Goal: Information Seeking & Learning: Check status

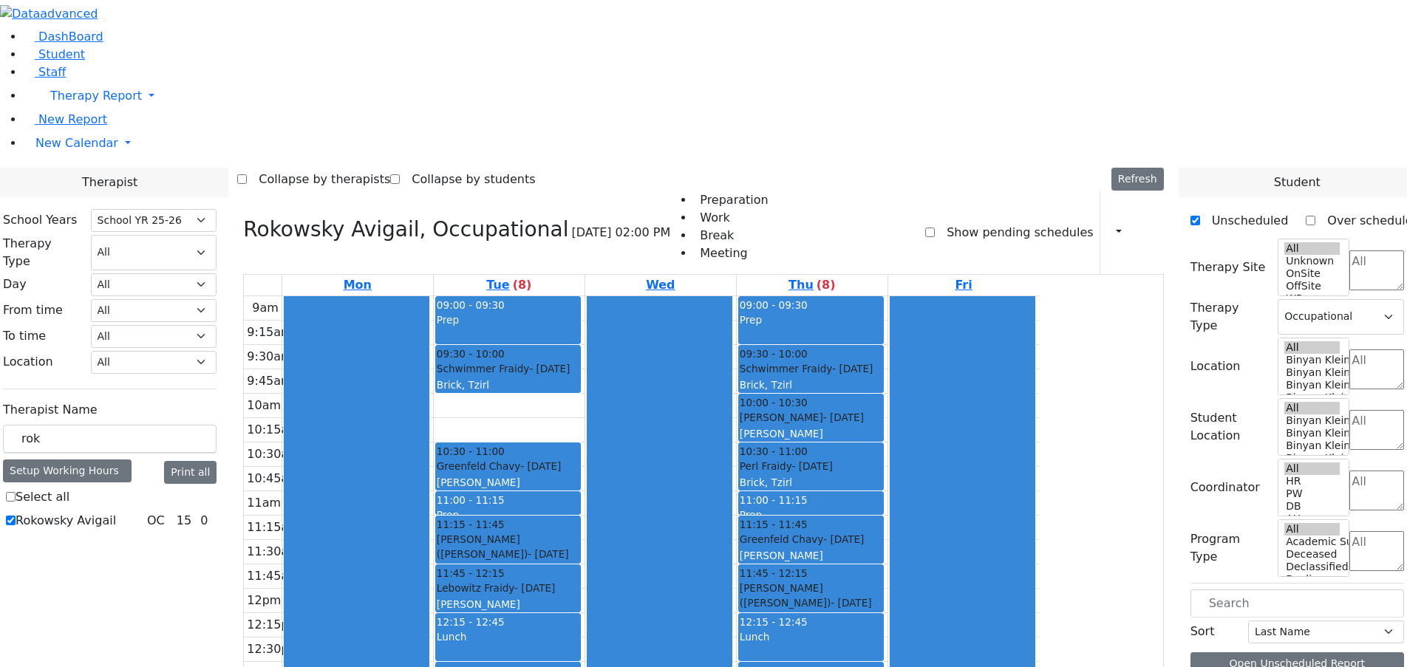
select select "212"
select select "1"
click at [67, 61] on span "Student" at bounding box center [61, 54] width 47 height 14
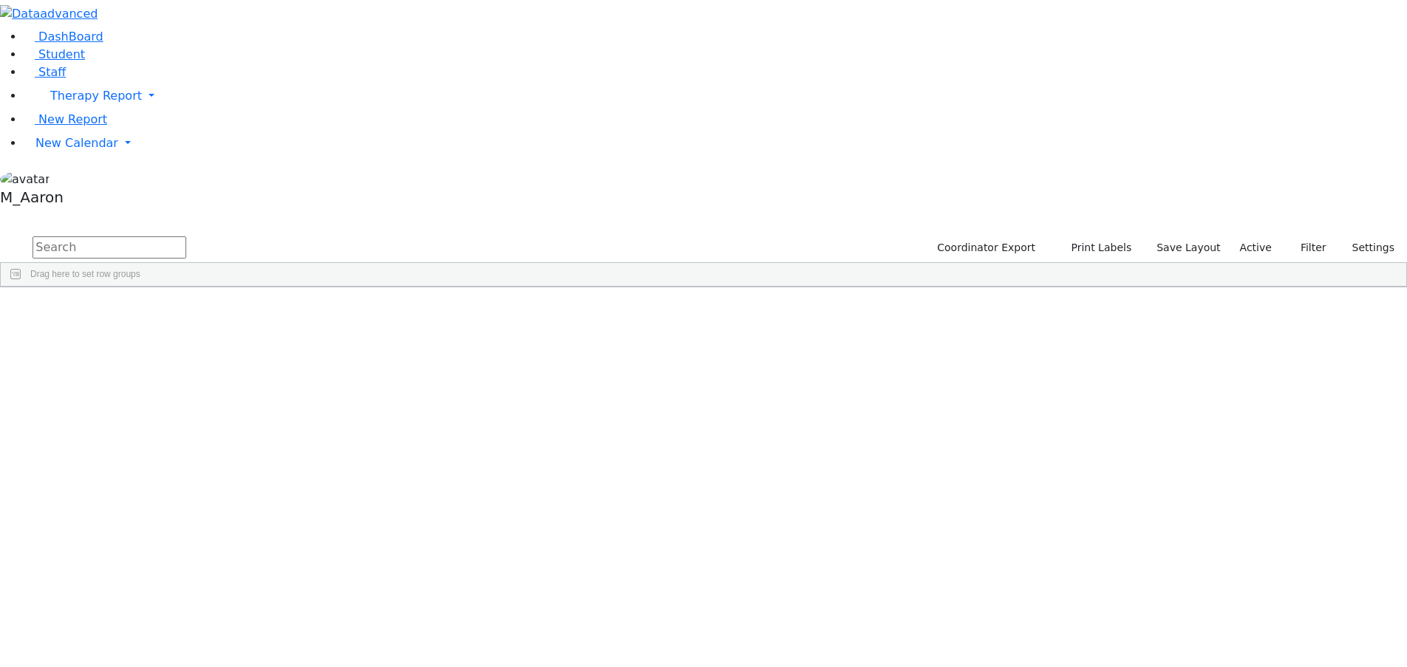
click at [186, 236] on input "text" at bounding box center [110, 247] width 154 height 22
click at [0, 234] on button "submit" at bounding box center [14, 248] width 29 height 28
type input "z"
click at [0, 234] on button "submit" at bounding box center [14, 248] width 29 height 28
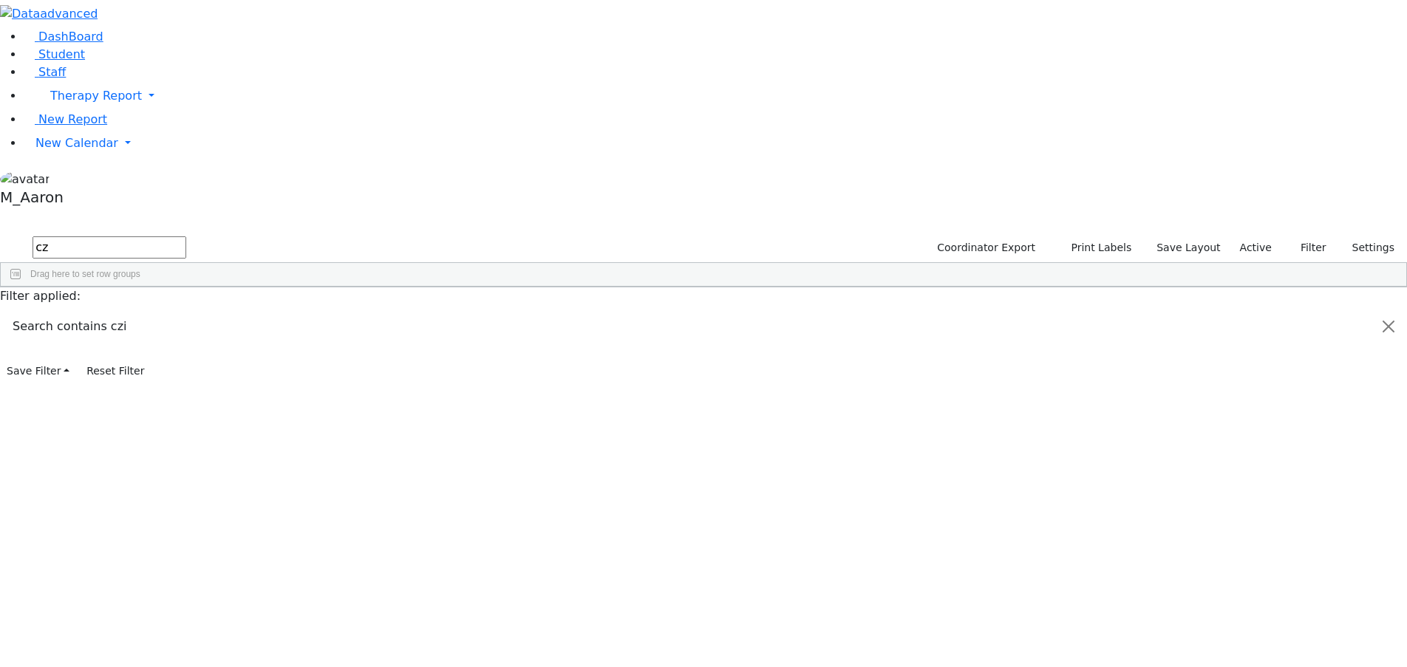
type input "c"
click at [0, 234] on button "submit" at bounding box center [14, 248] width 29 height 28
type input "Z"
click at [0, 234] on button "submit" at bounding box center [14, 248] width 29 height 28
type input "c"
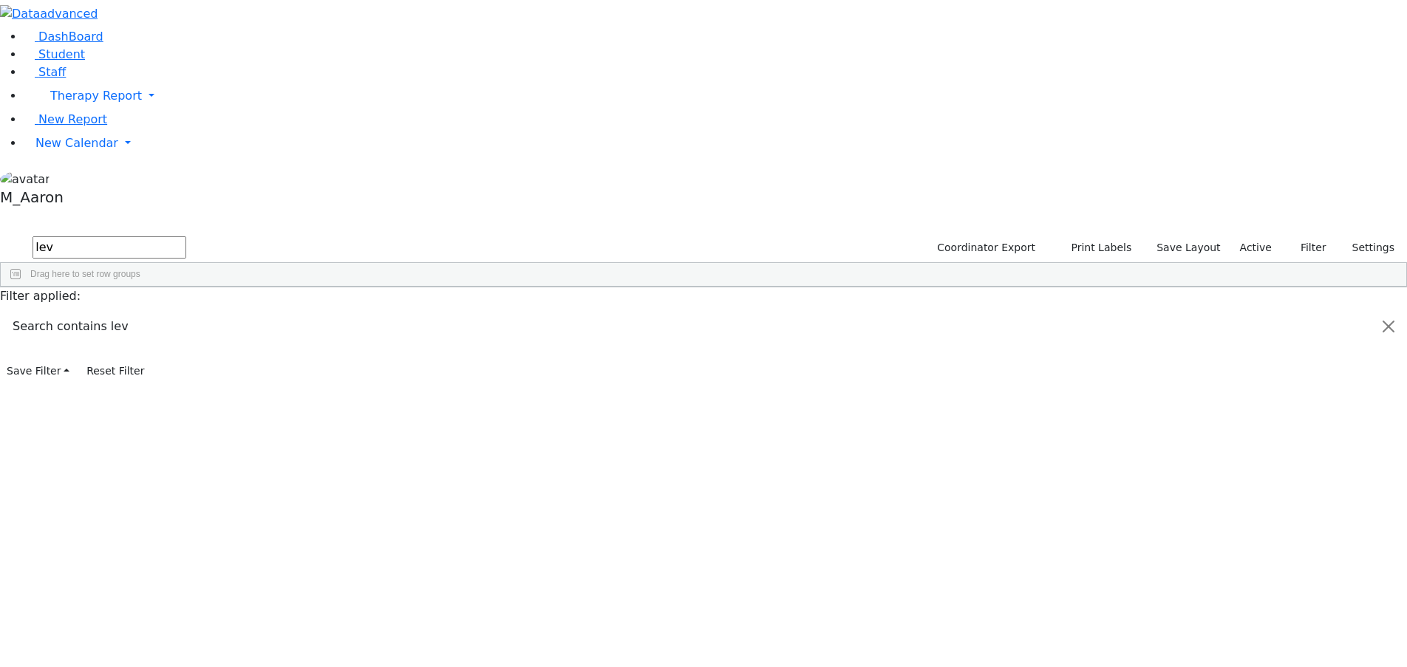
type input "lev"
click at [0, 234] on button "submit" at bounding box center [14, 248] width 29 height 28
click at [156, 373] on div "Lev" at bounding box center [118, 383] width 75 height 21
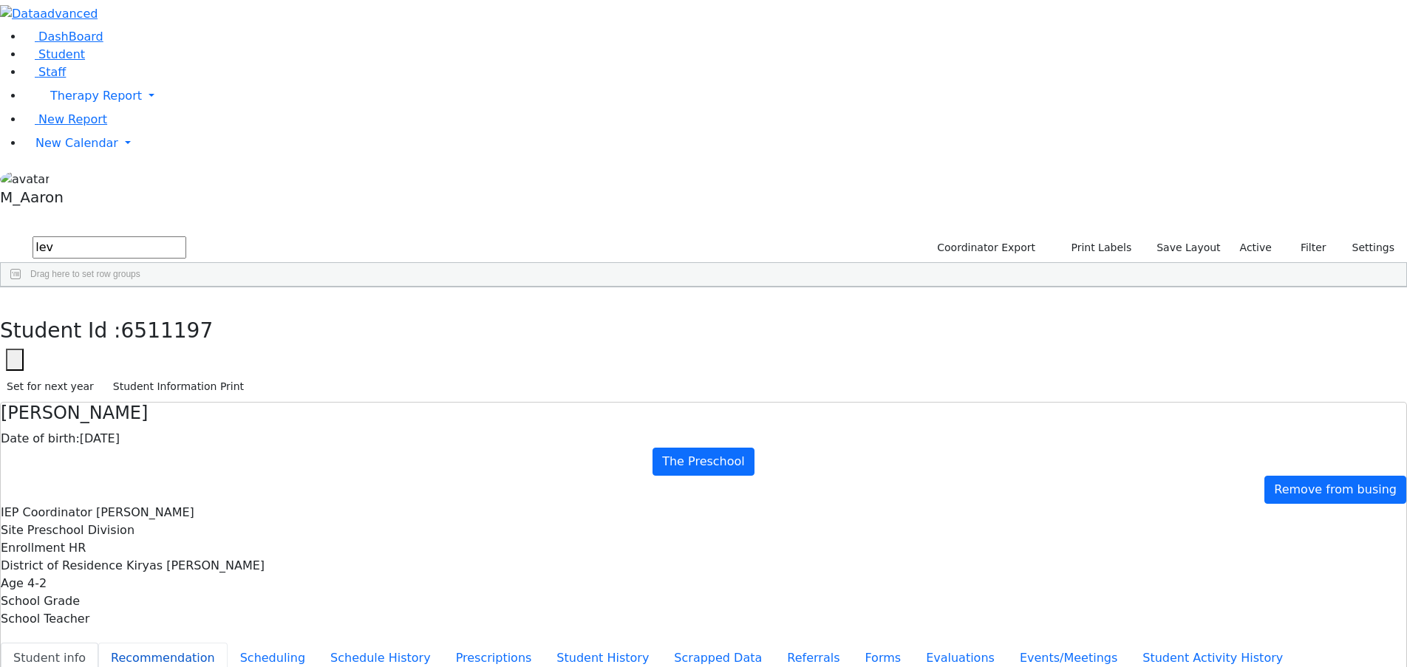
click at [228, 643] on button "Recommendation" at bounding box center [162, 658] width 129 height 31
checkbox input "true"
click at [285, 287] on div "Student Id : 6511197 Student Id 6511197 Cancel Save Set for next year Student I…" at bounding box center [703, 344] width 1407 height 115
click at [15, 299] on icon "button" at bounding box center [11, 303] width 8 height 9
click at [150, 373] on div "Lev" at bounding box center [112, 383] width 75 height 21
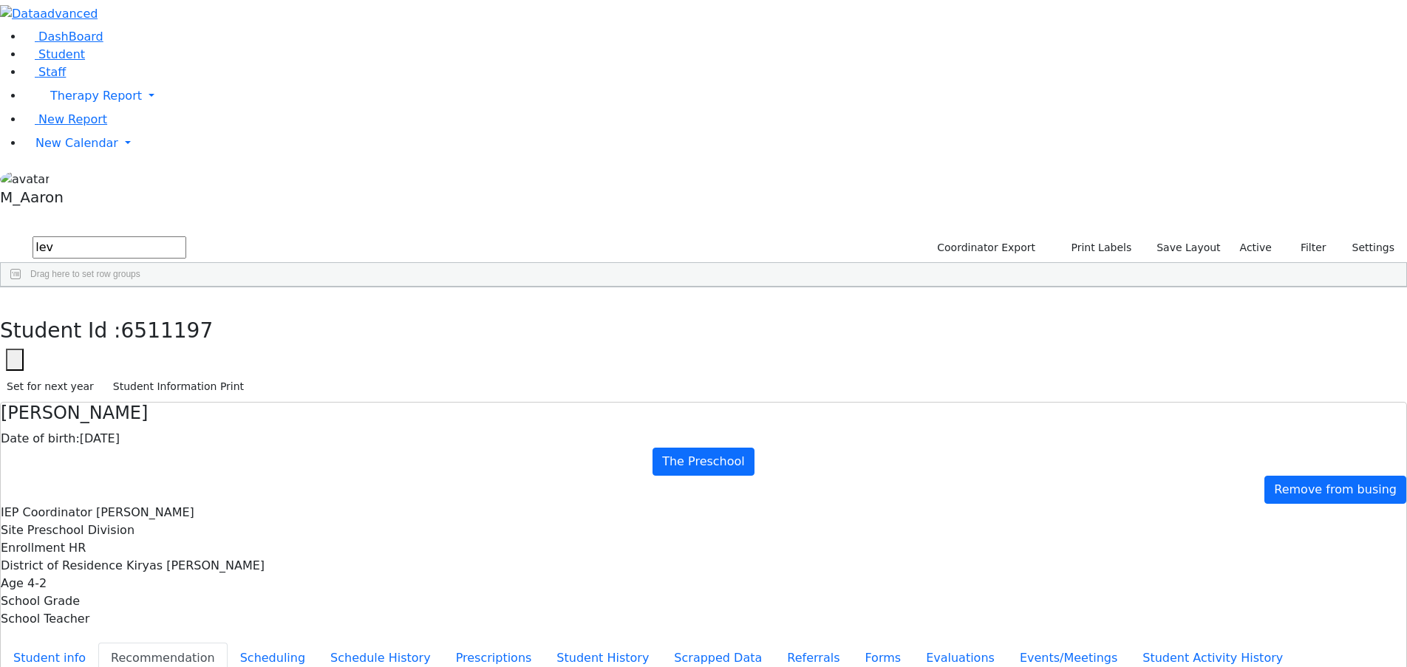
click at [150, 373] on div "Lev" at bounding box center [112, 383] width 75 height 21
click at [7, 299] on use "button" at bounding box center [7, 299] width 0 height 0
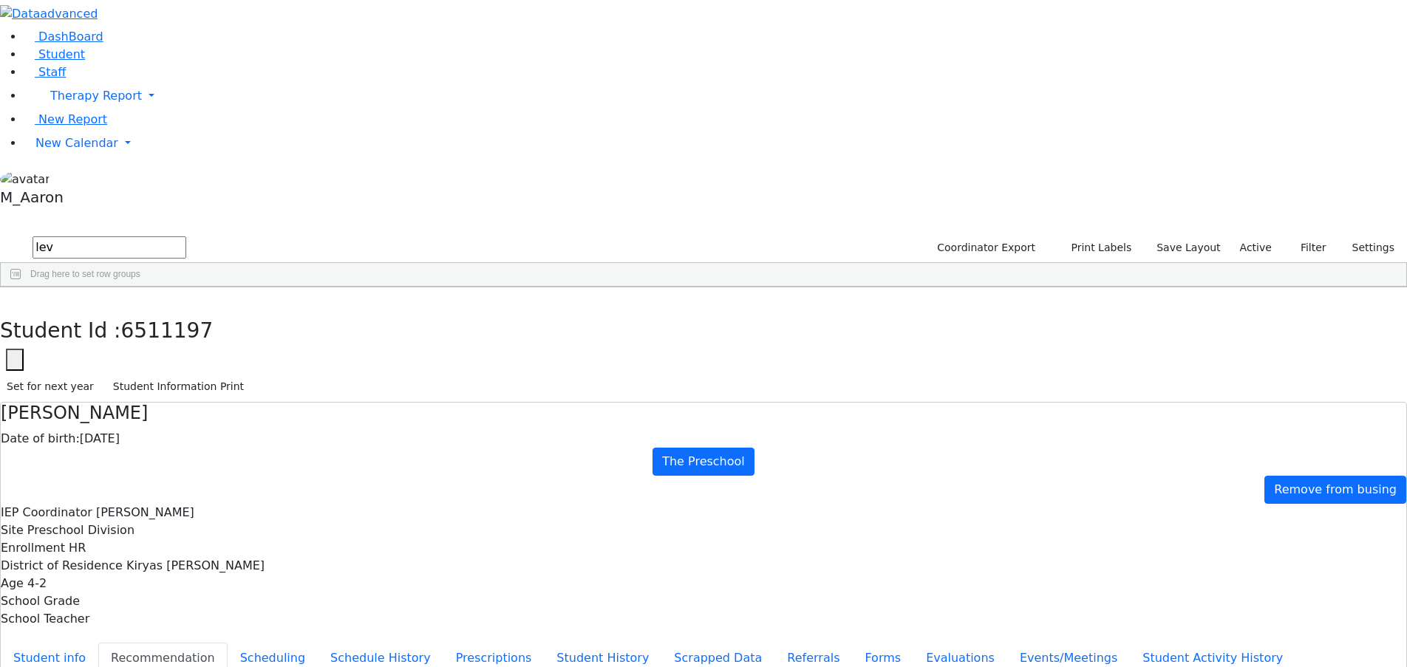
drag, startPoint x: 259, startPoint y: 61, endPoint x: -6, endPoint y: 44, distance: 265.8
click at [0, 44] on html "Print Schedule Options Show Birthday Show Time Interval Show School Grad Pdf" at bounding box center [703, 426] width 1407 height 852
type input "c"
type input "cik"
click at [0, 234] on button "submit" at bounding box center [14, 248] width 29 height 28
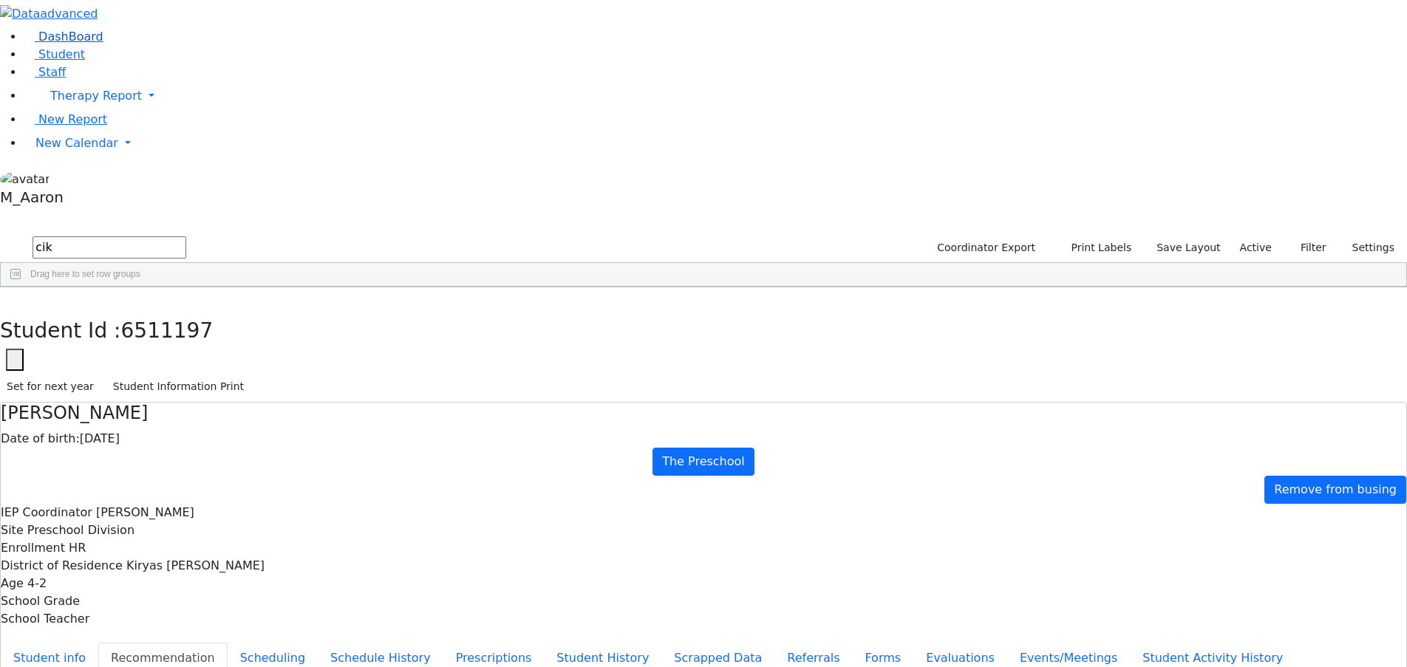
drag, startPoint x: 233, startPoint y: 61, endPoint x: 73, endPoint y: 62, distance: 159.6
click at [66, 72] on div "DashBoard Student Staff Therapy Report Student Old Calendar Report" at bounding box center [703, 426] width 1407 height 852
click at [61, 150] on span "New Calendar" at bounding box center [76, 143] width 83 height 14
click at [78, 197] on span "Teacher Report" at bounding box center [79, 190] width 89 height 14
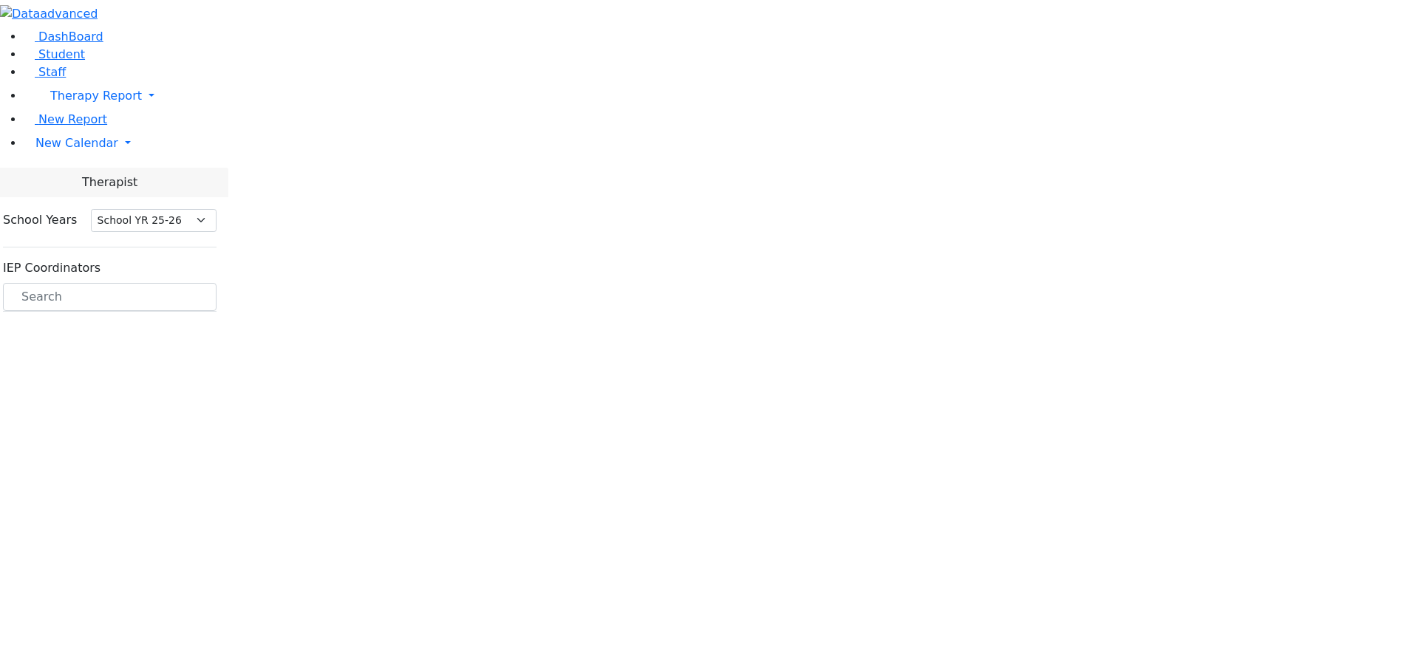
select select "212"
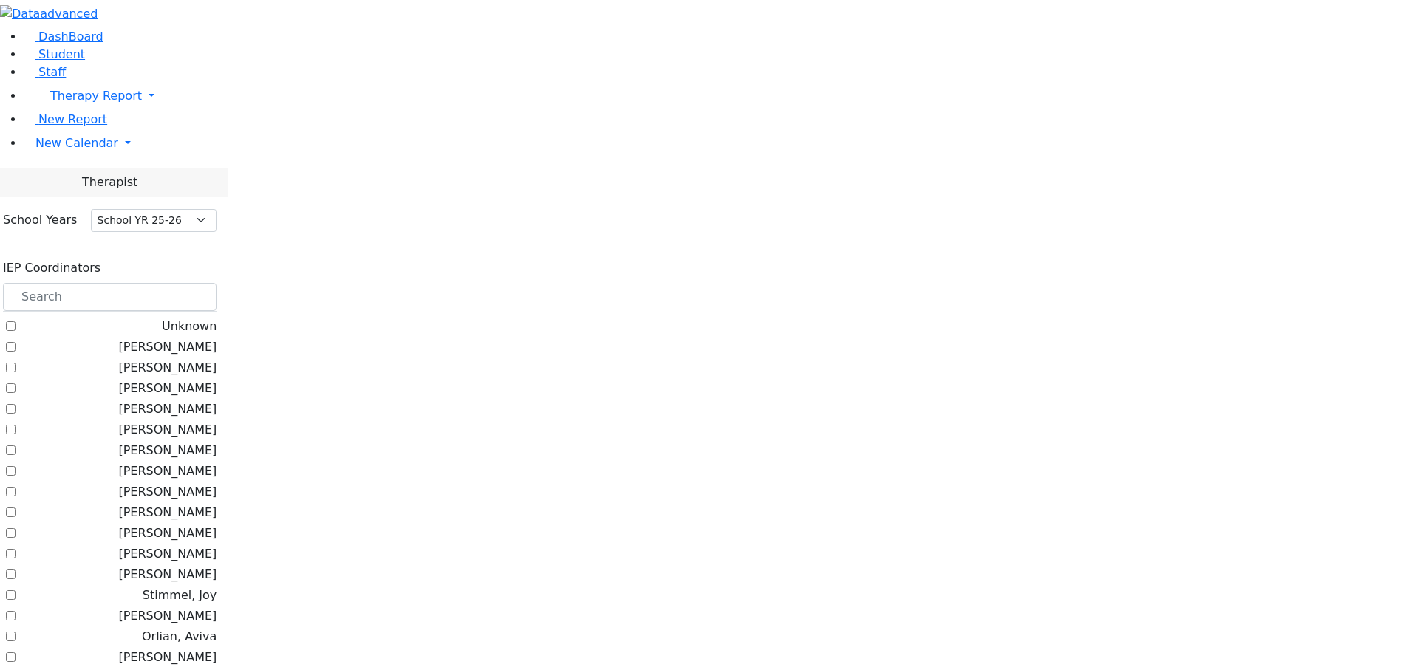
scroll to position [936, 0]
click at [217, 283] on input "text" at bounding box center [110, 297] width 214 height 28
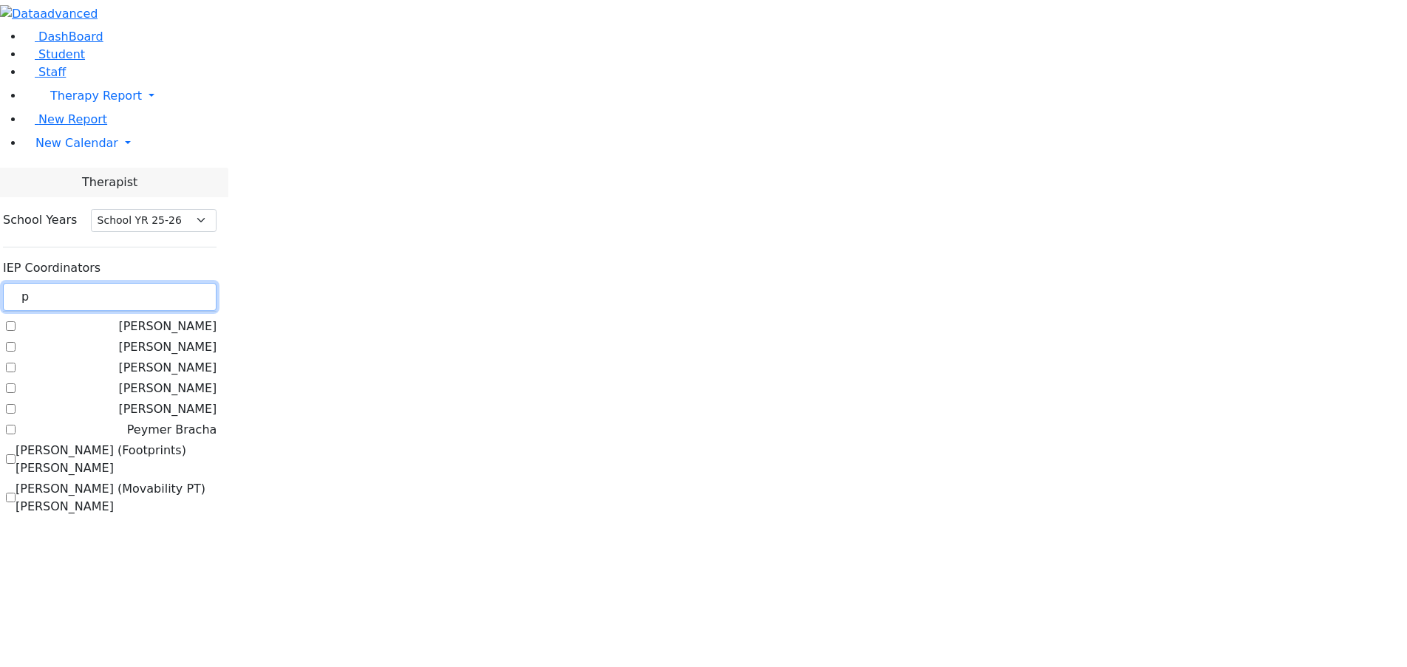
scroll to position [0, 0]
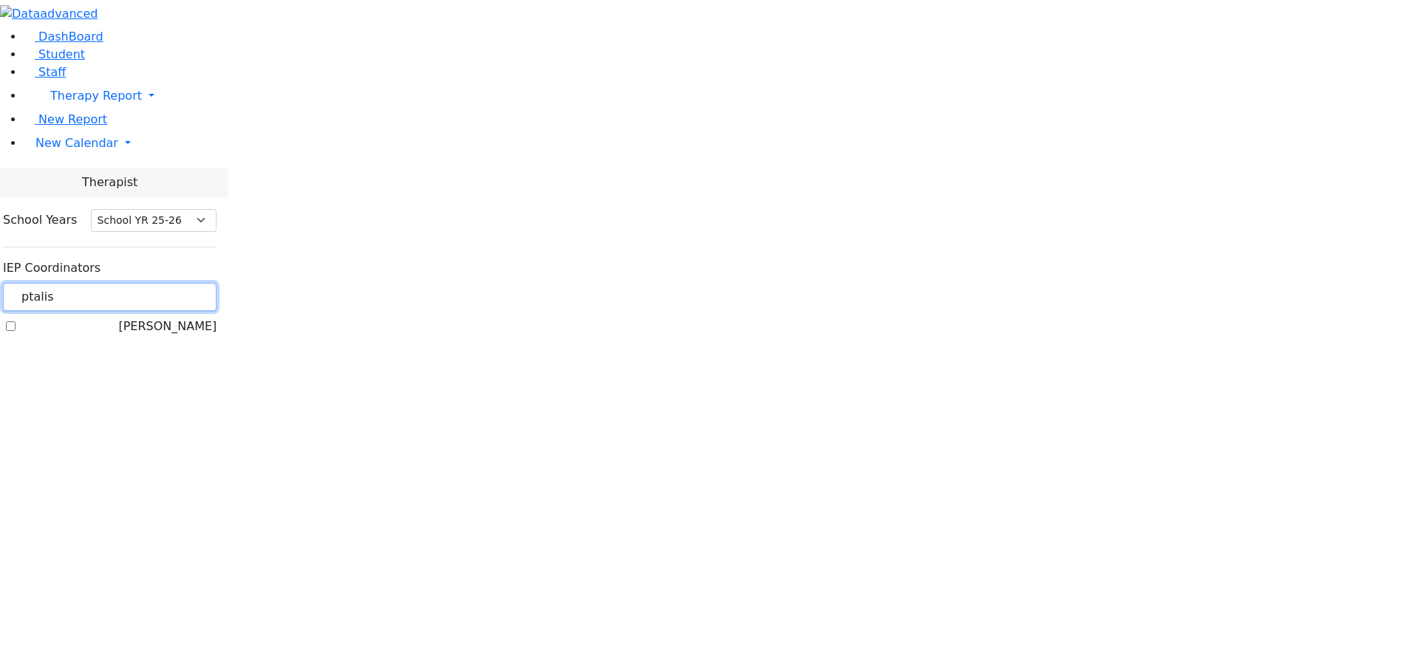
type input "ptalis"
click at [217, 318] on div "[PERSON_NAME]" at bounding box center [110, 327] width 214 height 18
click at [217, 318] on label "[PERSON_NAME]" at bounding box center [167, 327] width 98 height 18
click at [16, 321] on input "[PERSON_NAME]" at bounding box center [11, 326] width 10 height 10
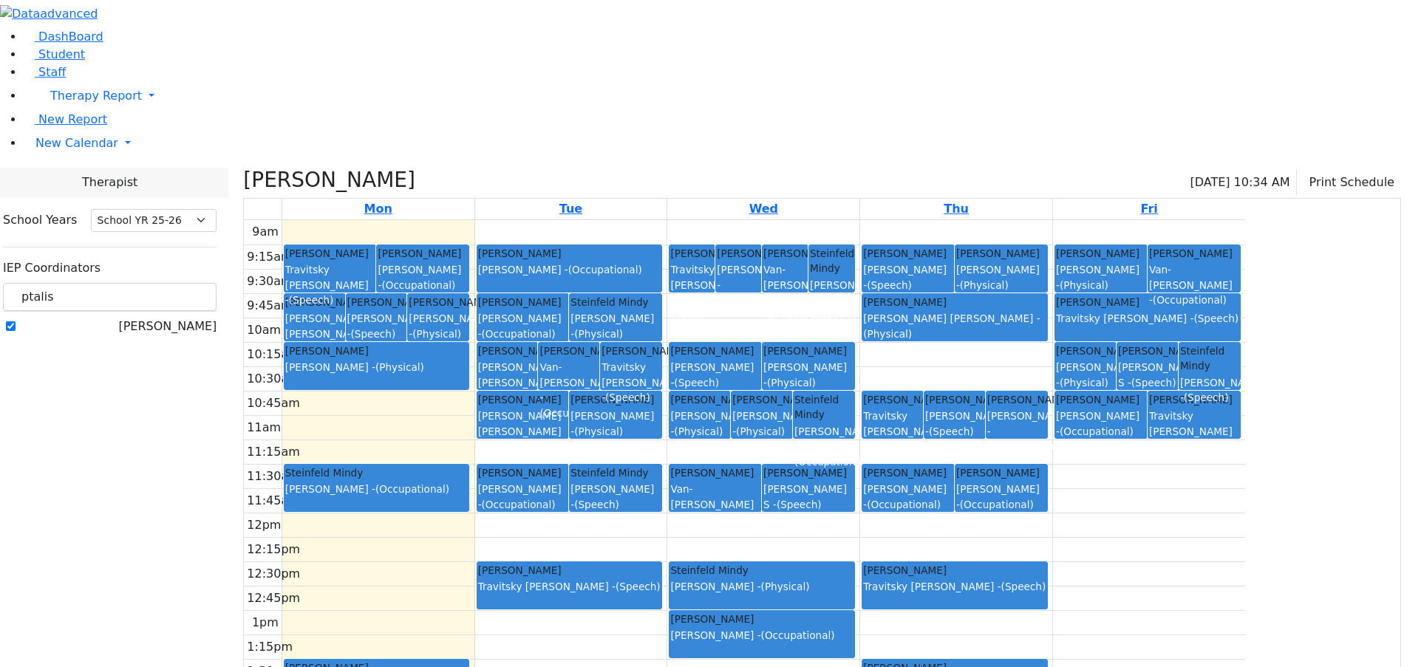
click at [186, 318] on label "[PERSON_NAME]" at bounding box center [167, 327] width 98 height 18
click at [16, 321] on input "[PERSON_NAME]" at bounding box center [11, 326] width 10 height 10
checkbox input "false"
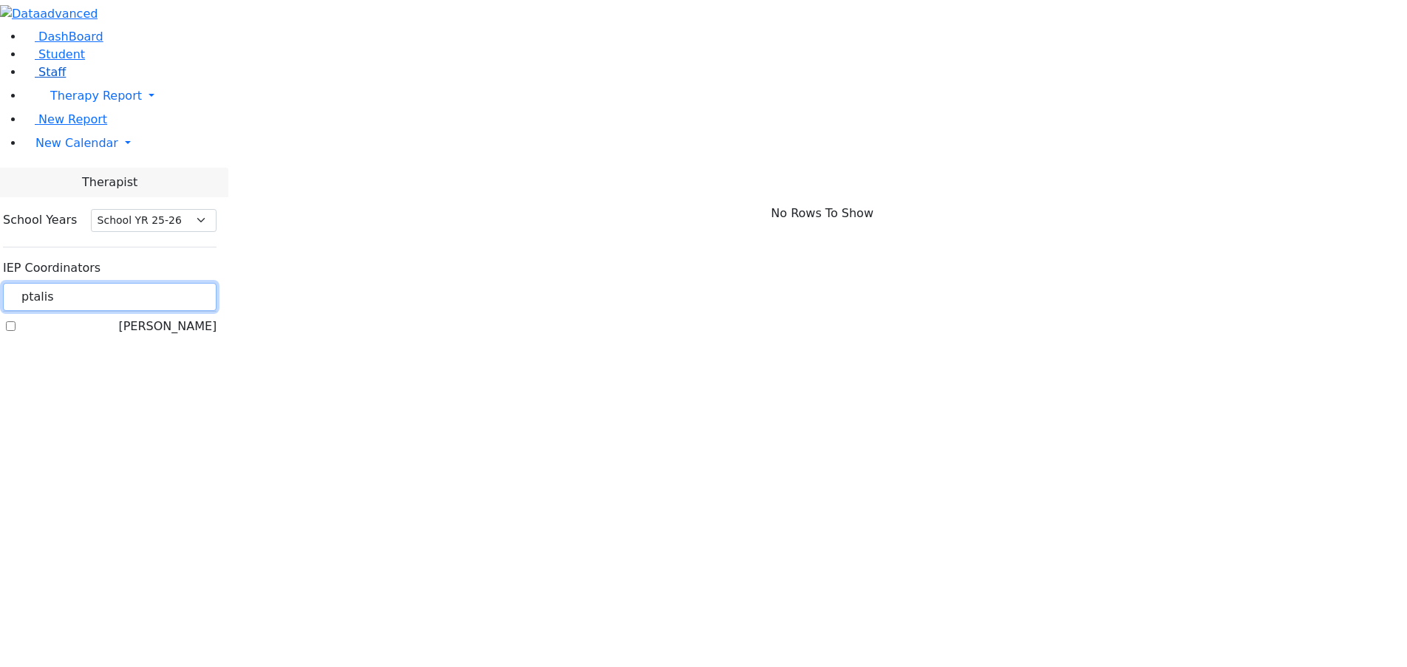
drag, startPoint x: 237, startPoint y: 131, endPoint x: 140, endPoint y: 132, distance: 96.8
click at [140, 132] on div "DashBoard Student Staff Therapy Report Student Old Calendar Report" at bounding box center [703, 175] width 1407 height 350
type input "litzman"
click at [217, 318] on label "[PERSON_NAME]" at bounding box center [167, 327] width 98 height 18
click at [16, 321] on input "[PERSON_NAME]" at bounding box center [11, 326] width 10 height 10
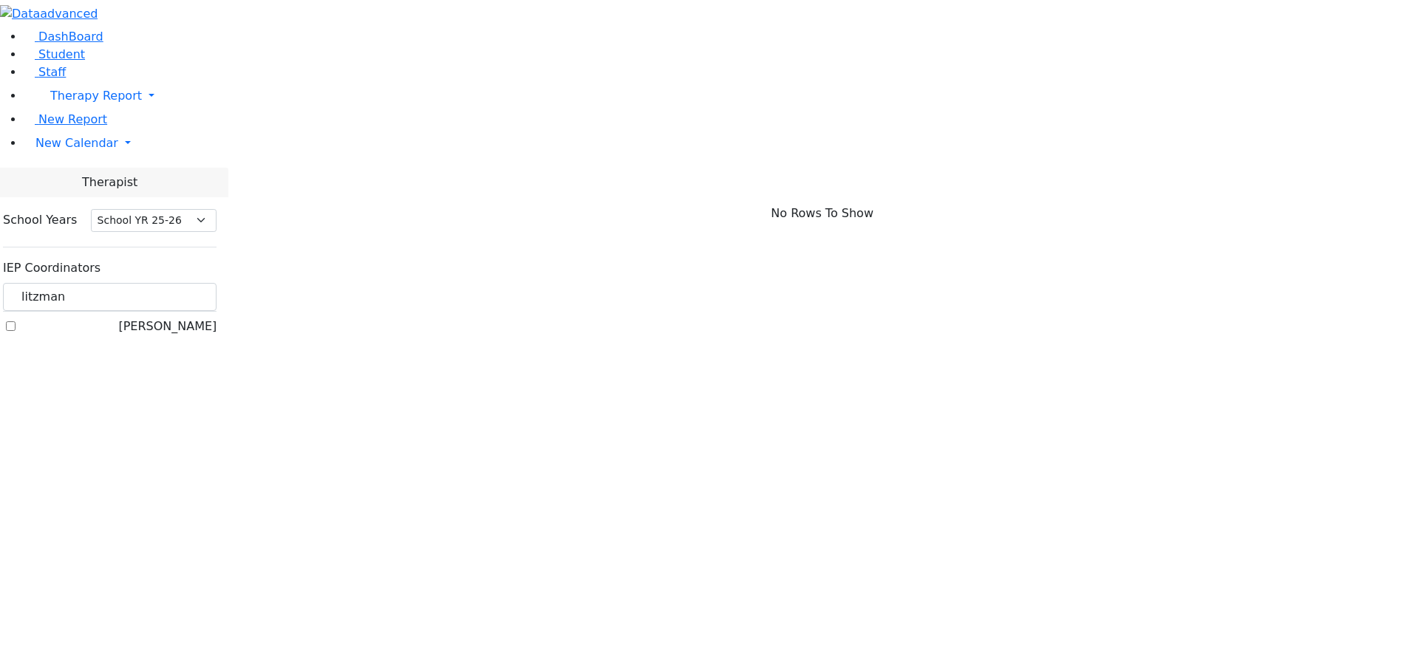
checkbox input "true"
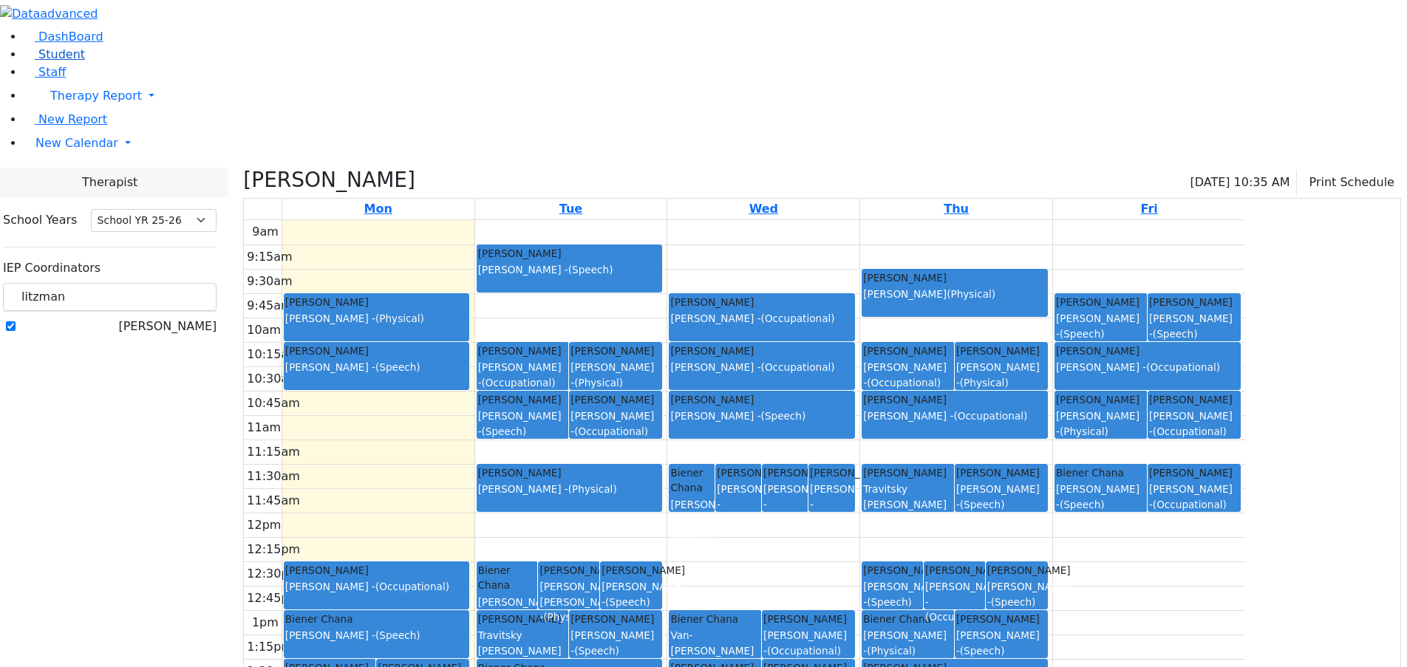
click at [65, 61] on span "Student" at bounding box center [61, 54] width 47 height 14
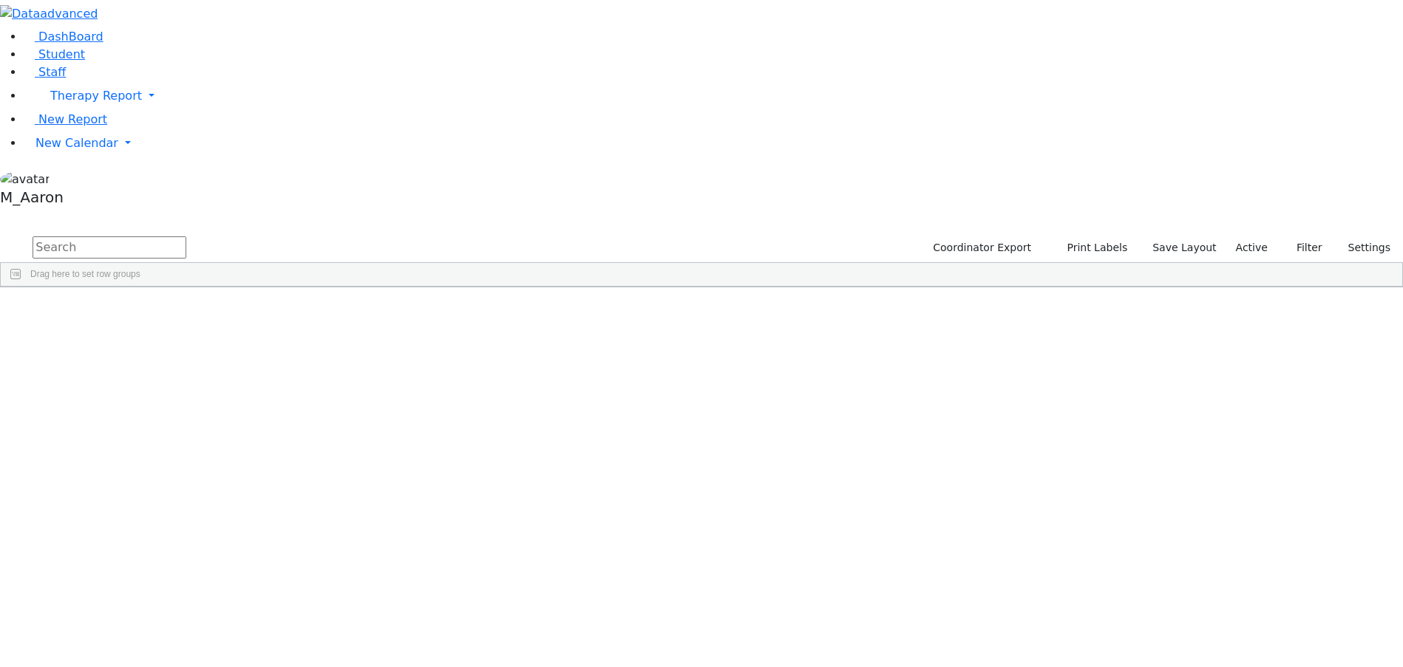
click at [186, 236] on input "text" at bounding box center [110, 247] width 154 height 22
type input "zie"
click at [0, 234] on button "submit" at bounding box center [14, 248] width 29 height 28
click at [151, 642] on div "[PERSON_NAME]" at bounding box center [114, 652] width 75 height 21
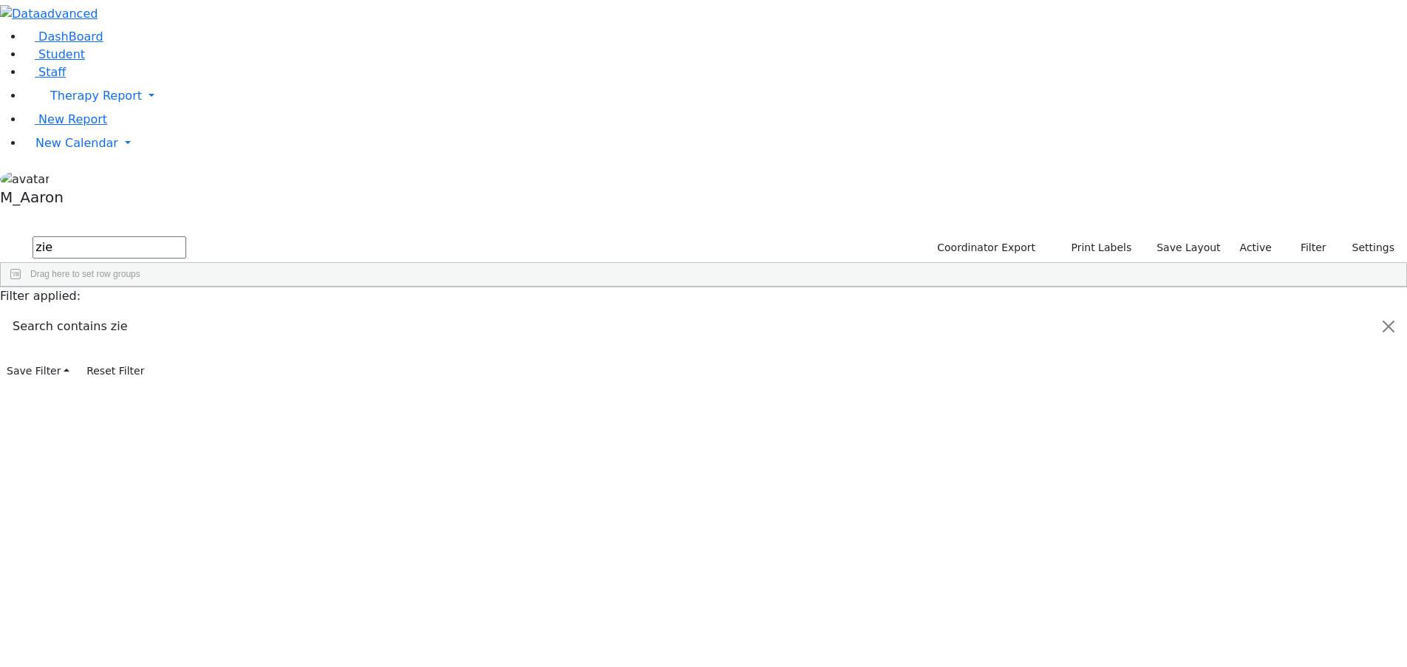
click at [151, 642] on div "[PERSON_NAME]" at bounding box center [114, 652] width 75 height 21
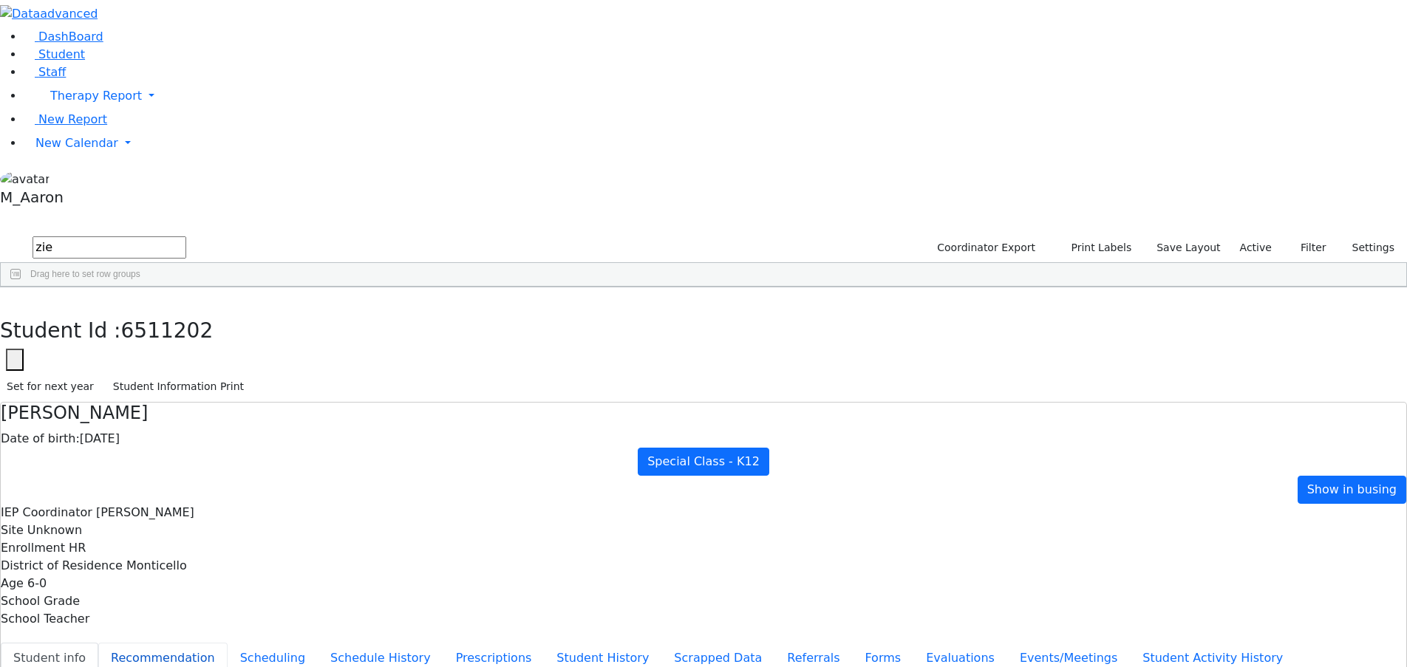
click at [228, 643] on button "Recommendation" at bounding box center [162, 658] width 129 height 31
checkbox input "true"
click at [262, 212] on div "Students 17 A 24 K 24 W 24 A 24 K 24 W 24 A" at bounding box center [703, 223] width 1407 height 22
click at [21, 287] on button "button" at bounding box center [10, 302] width 21 height 31
drag, startPoint x: 224, startPoint y: 61, endPoint x: 154, endPoint y: 61, distance: 70.2
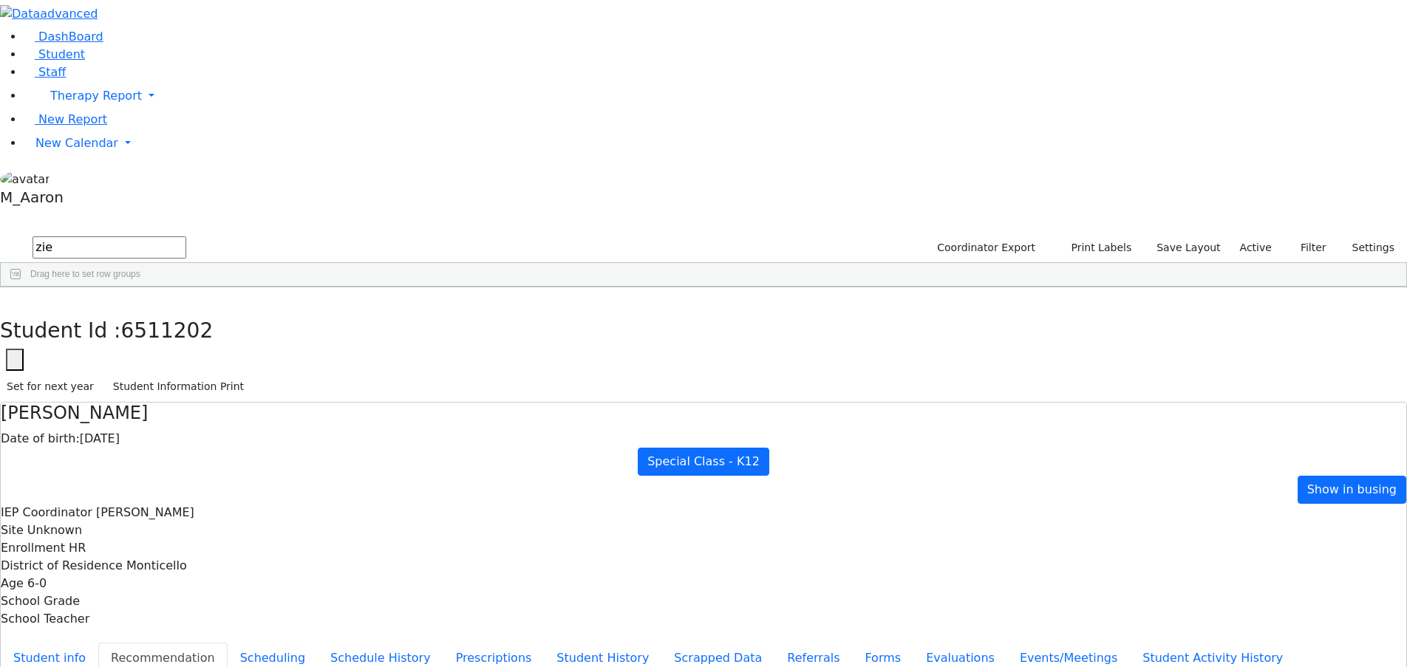
click at [154, 61] on div "DashBoard Student Staff Therapy Report Student Old Calendar Report" at bounding box center [703, 426] width 1407 height 852
type input "werth"
click at [0, 234] on button "submit" at bounding box center [14, 248] width 29 height 28
click at [150, 311] on div "Wertheimer" at bounding box center [112, 321] width 75 height 21
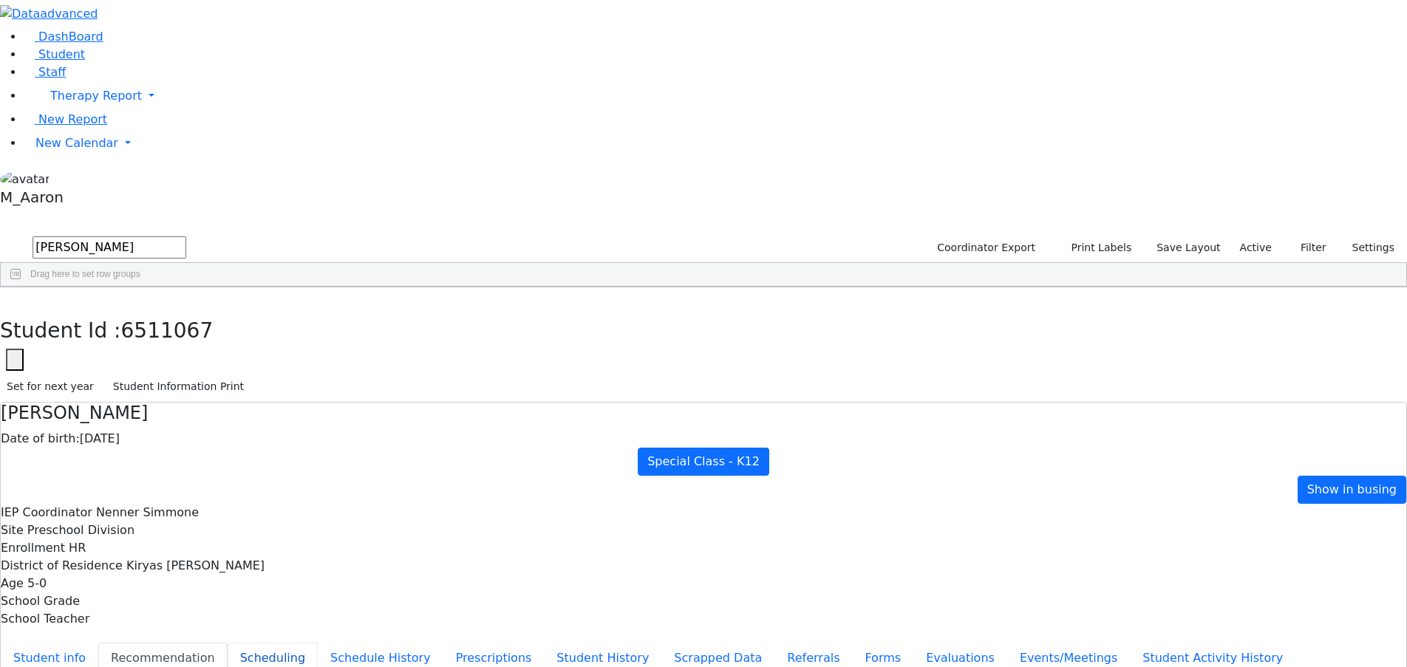
click at [318, 643] on button "Scheduling" at bounding box center [273, 658] width 90 height 31
click at [228, 643] on button "Recommendation" at bounding box center [162, 658] width 129 height 31
click at [270, 30] on div "DashBoard Student Staff Therapy Report Student Old Calendar Report" at bounding box center [703, 426] width 1407 height 852
click at [15, 299] on icon "button" at bounding box center [11, 303] width 8 height 9
drag, startPoint x: 260, startPoint y: 55, endPoint x: 141, endPoint y: 33, distance: 120.9
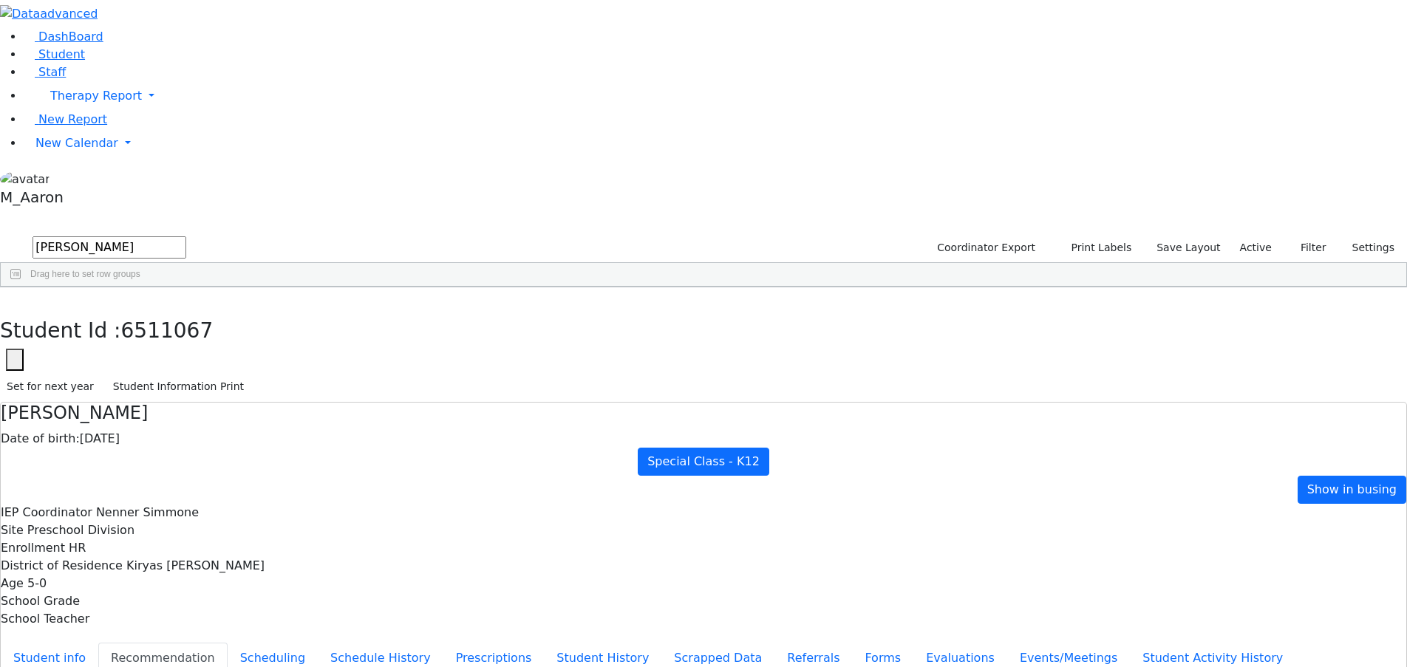
click at [122, 46] on div "DashBoard Student Staff Therapy Report Student Old Calendar Report" at bounding box center [703, 426] width 1407 height 852
type input "friedman"
click at [0, 234] on button "submit" at bounding box center [14, 248] width 29 height 28
click at [225, 580] on div "[PERSON_NAME]" at bounding box center [187, 590] width 75 height 21
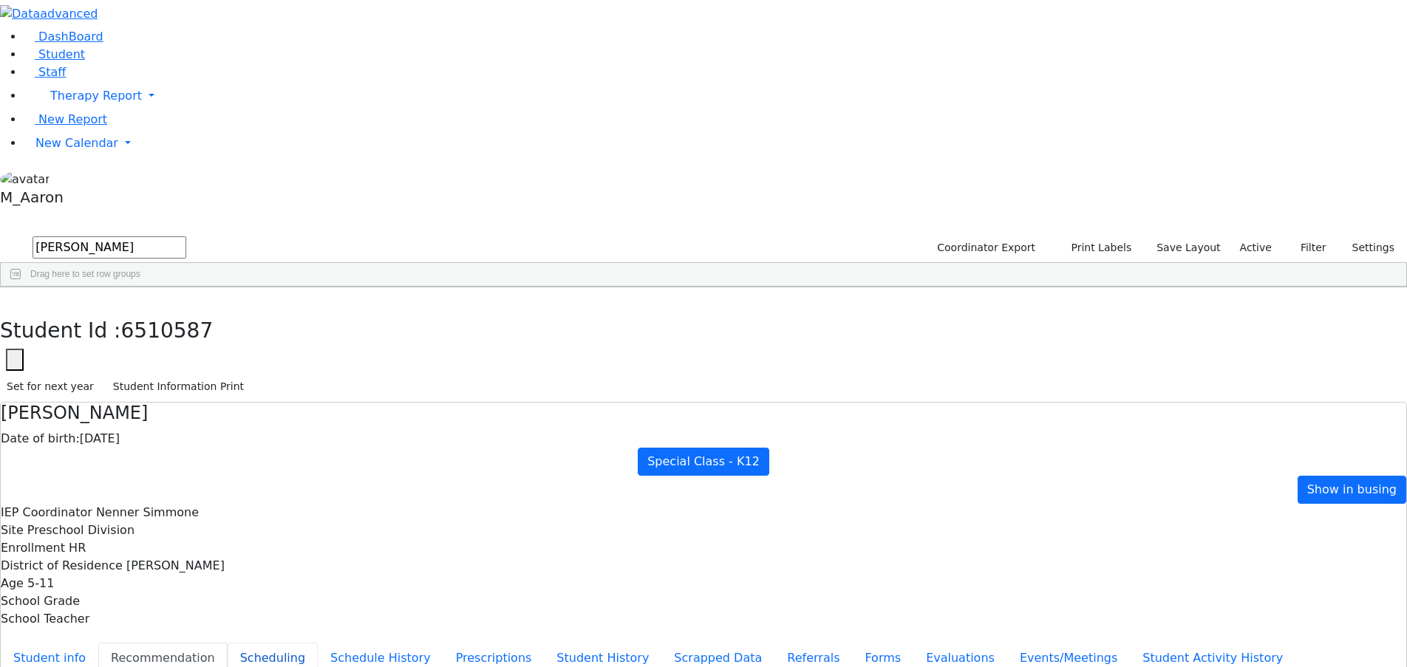
click at [318, 643] on button "Scheduling" at bounding box center [273, 658] width 90 height 31
click at [228, 643] on button "Recommendation" at bounding box center [162, 658] width 129 height 31
click at [15, 299] on icon "button" at bounding box center [11, 303] width 8 height 9
